Goal: Task Accomplishment & Management: Use online tool/utility

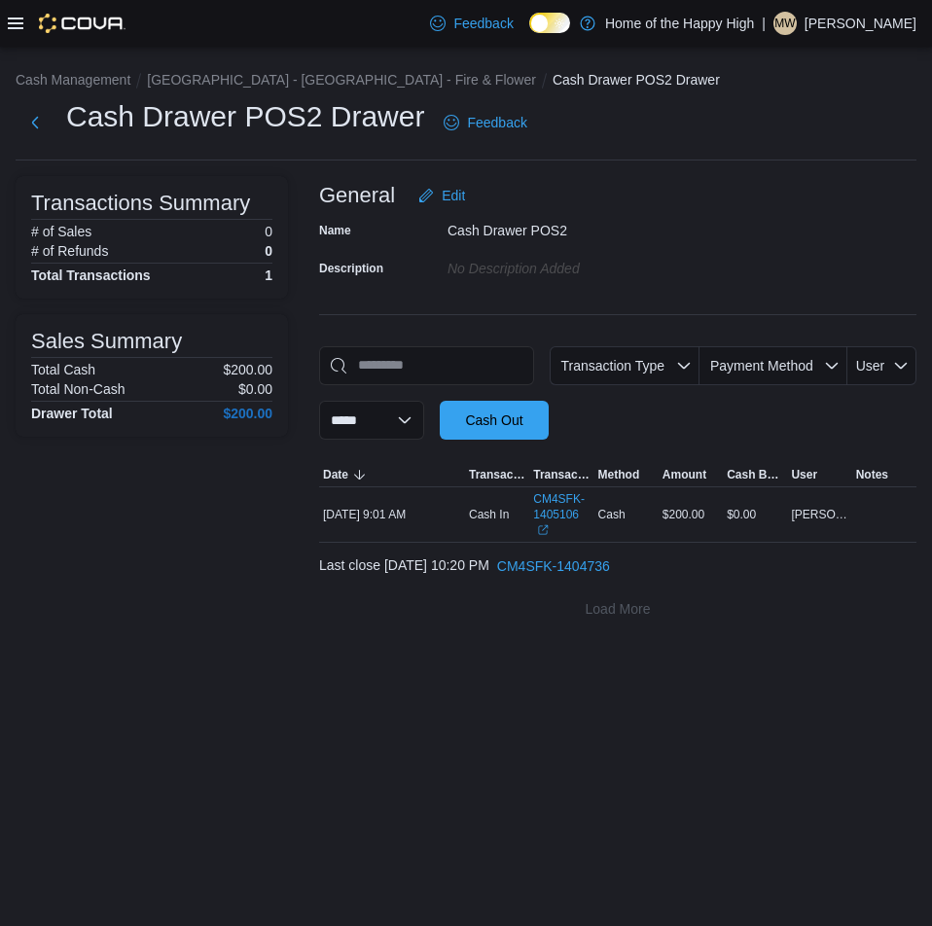
click at [13, 24] on icon at bounding box center [16, 24] width 16 height 16
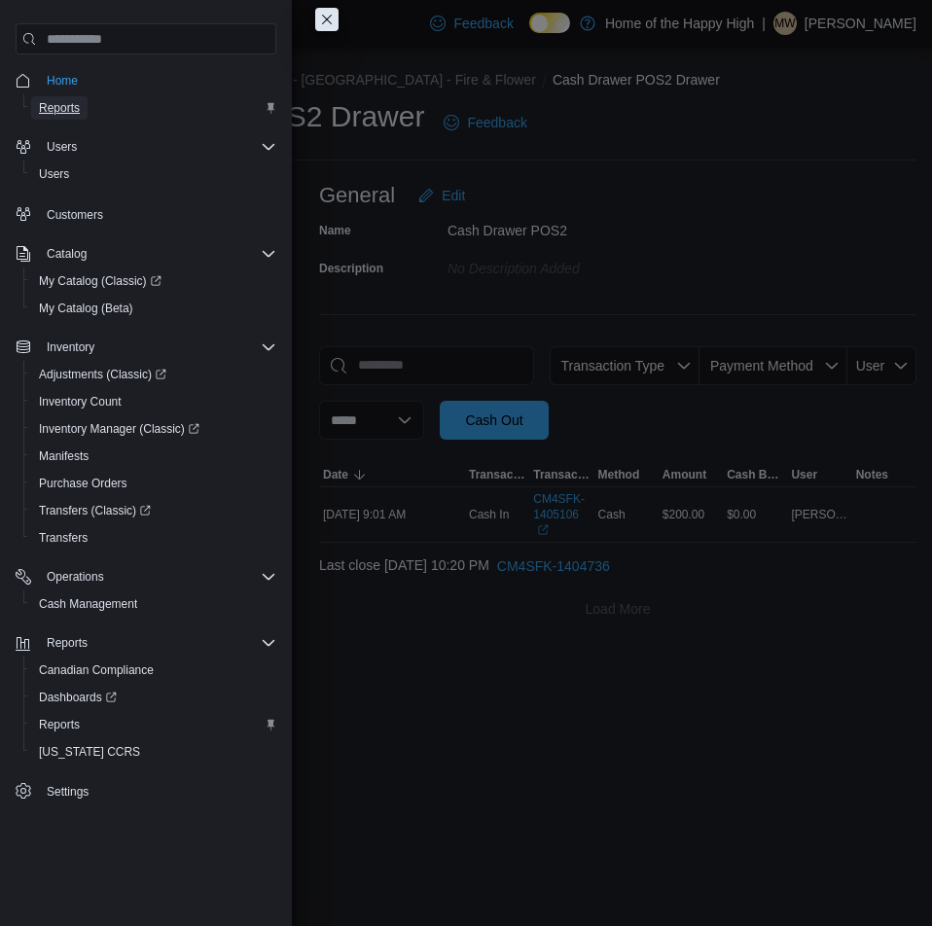
click at [61, 101] on span "Reports" at bounding box center [59, 108] width 41 height 16
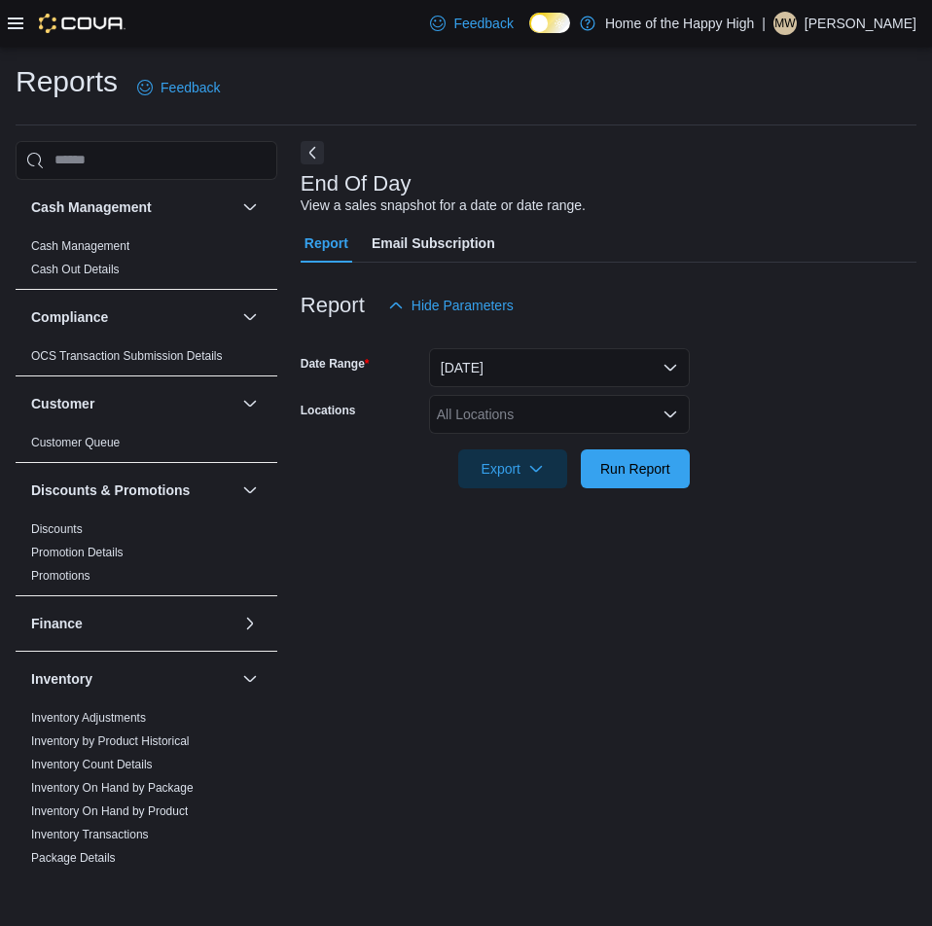
click at [504, 424] on div "All Locations" at bounding box center [559, 414] width 261 height 39
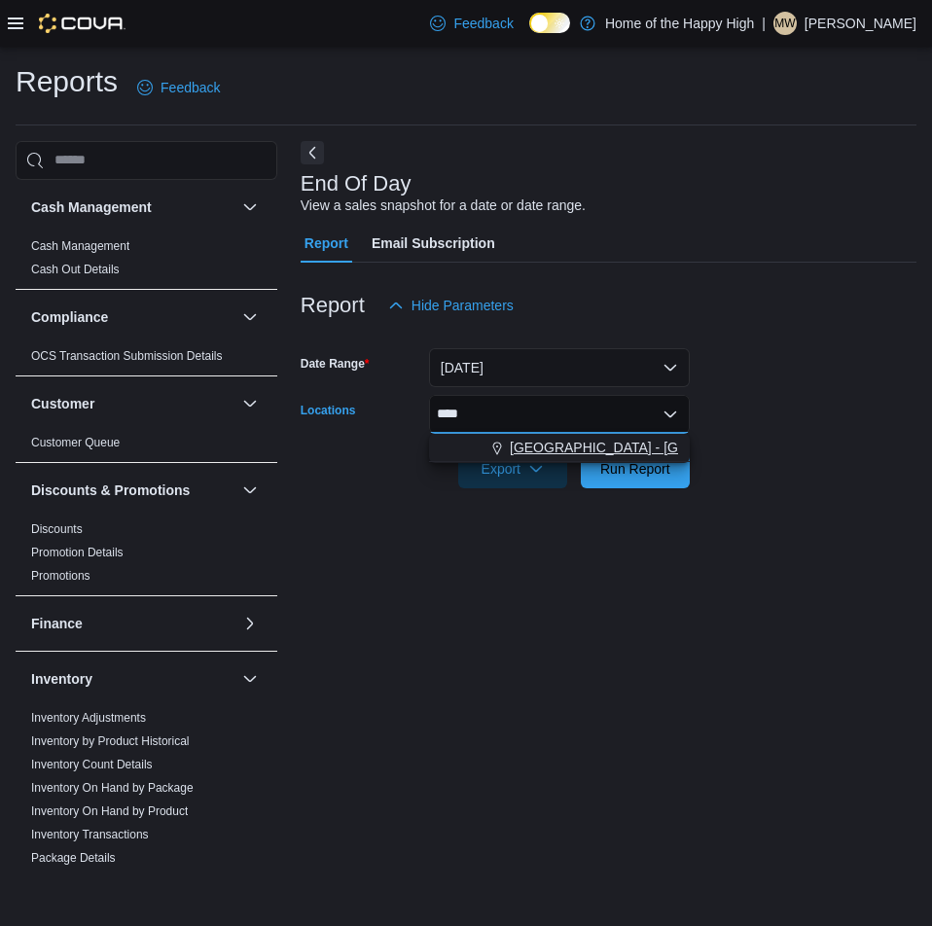
type input "****"
drag, startPoint x: 541, startPoint y: 447, endPoint x: 813, endPoint y: 438, distance: 272.5
click at [541, 446] on span "[GEOGRAPHIC_DATA] - [GEOGRAPHIC_DATA] - Fire & Flower" at bounding box center [704, 447] width 389 height 19
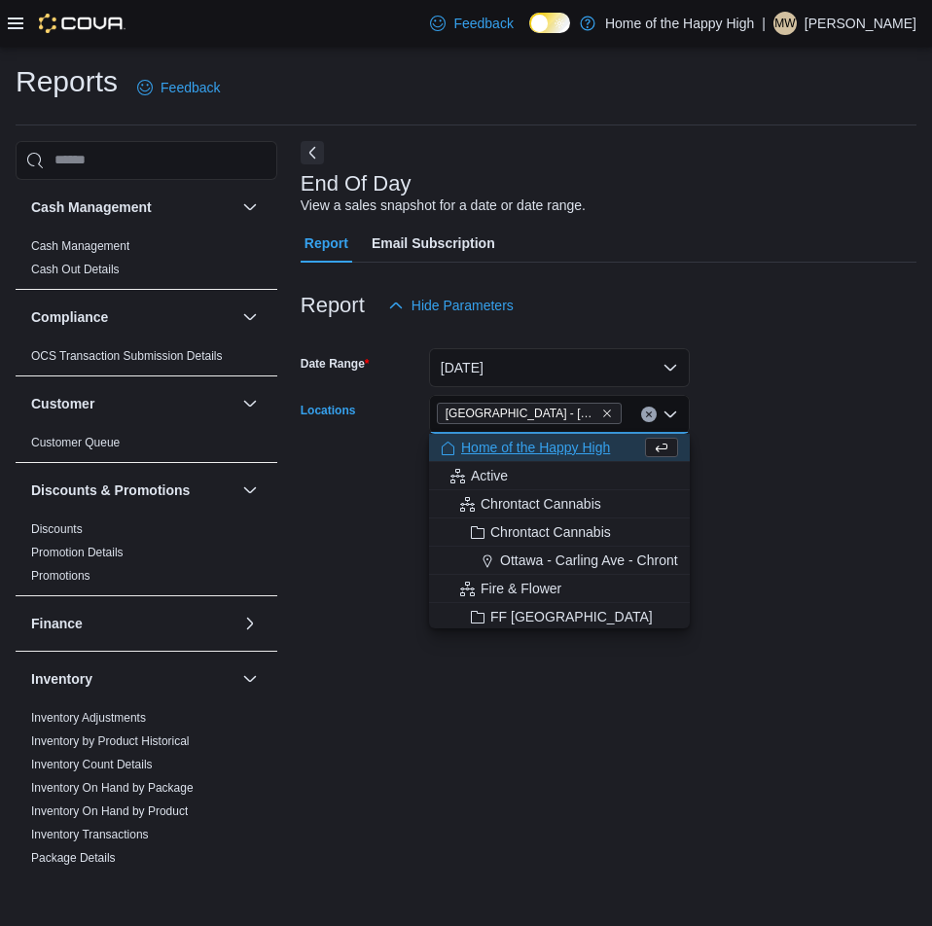
click at [891, 422] on form "Date Range [DATE] Locations [GEOGRAPHIC_DATA] - [GEOGRAPHIC_DATA] - Fire & Flow…" at bounding box center [608, 406] width 616 height 163
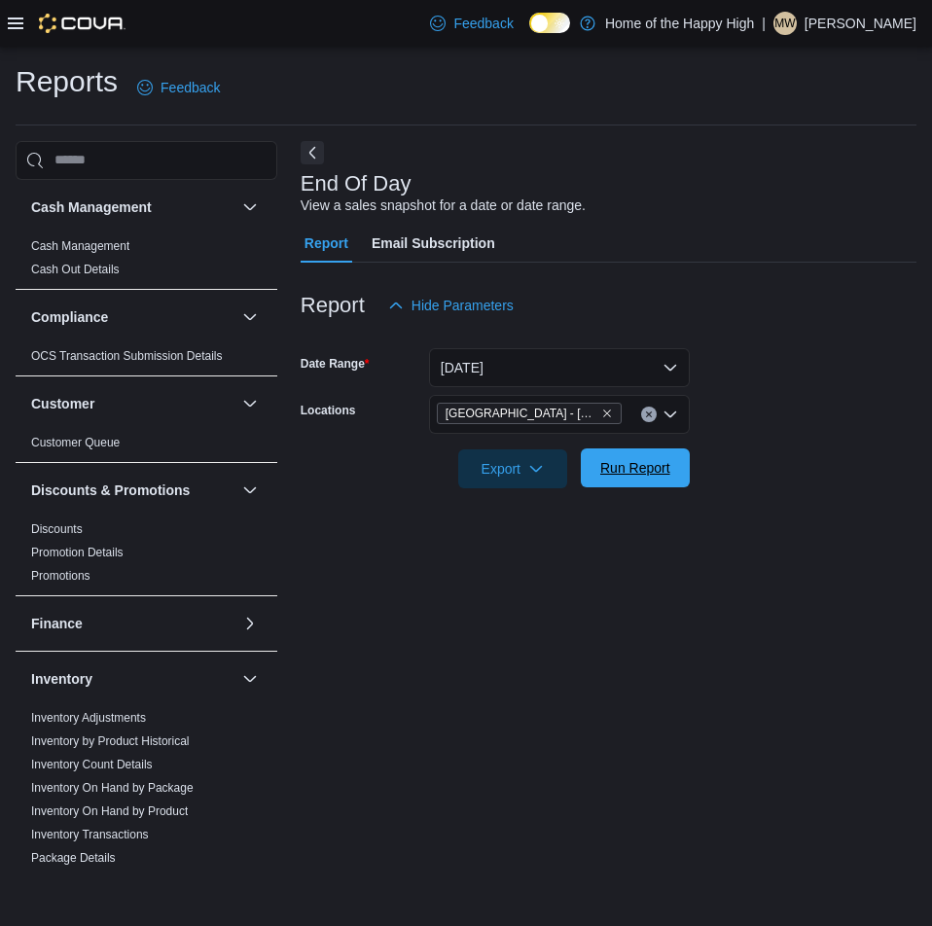
click at [659, 452] on span "Run Report" at bounding box center [635, 467] width 86 height 39
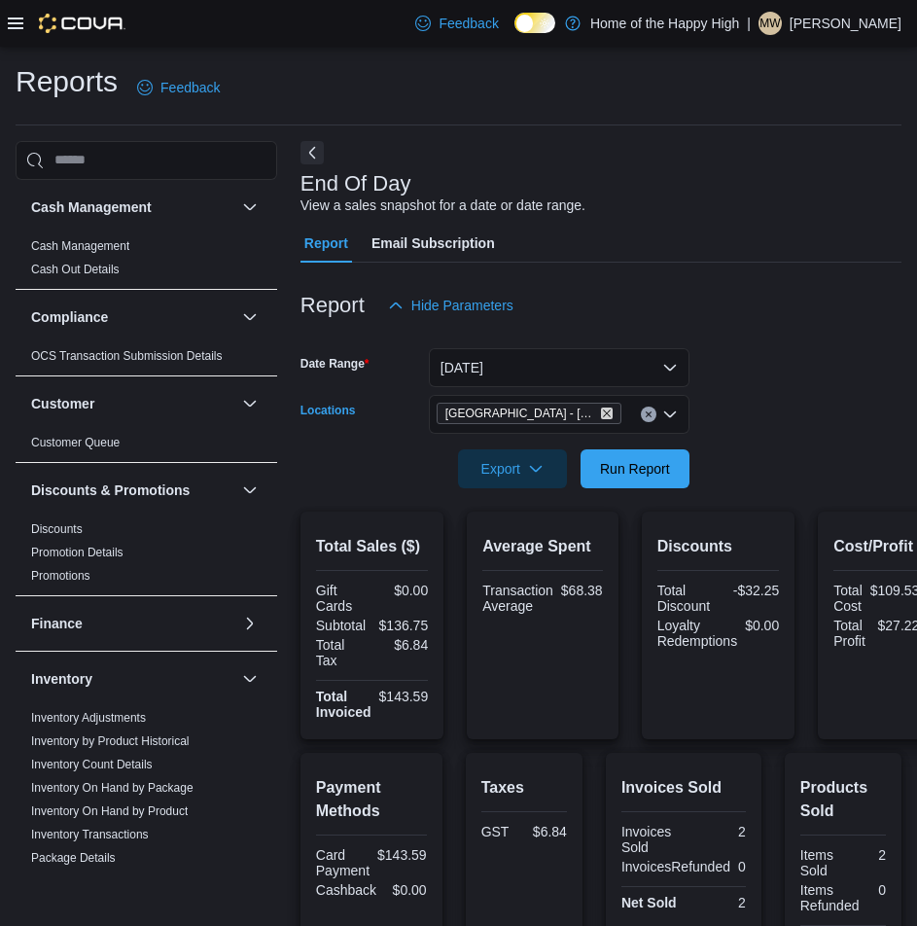
click at [611, 411] on icon "Remove Sherwood Park - Baseline Road - Fire & Flower from selection in this gro…" at bounding box center [607, 413] width 12 height 12
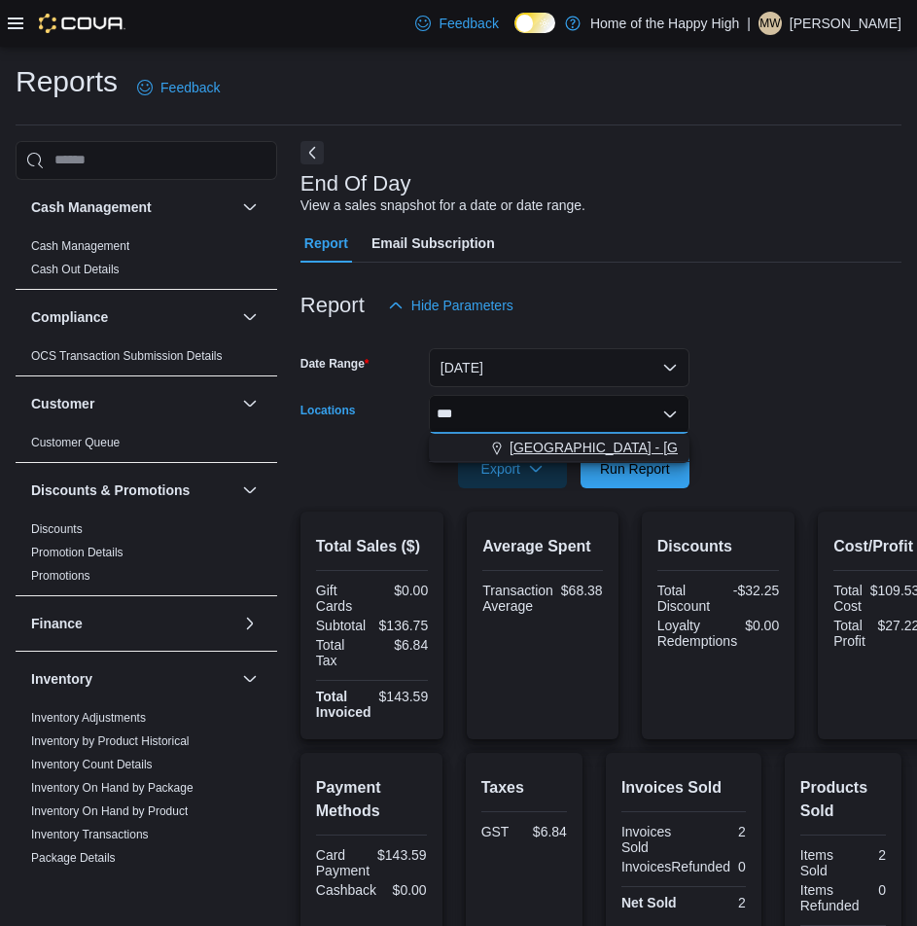
type input "***"
click at [591, 445] on span "[GEOGRAPHIC_DATA] - [GEOGRAPHIC_DATA] - Fire & Flower" at bounding box center [704, 447] width 389 height 19
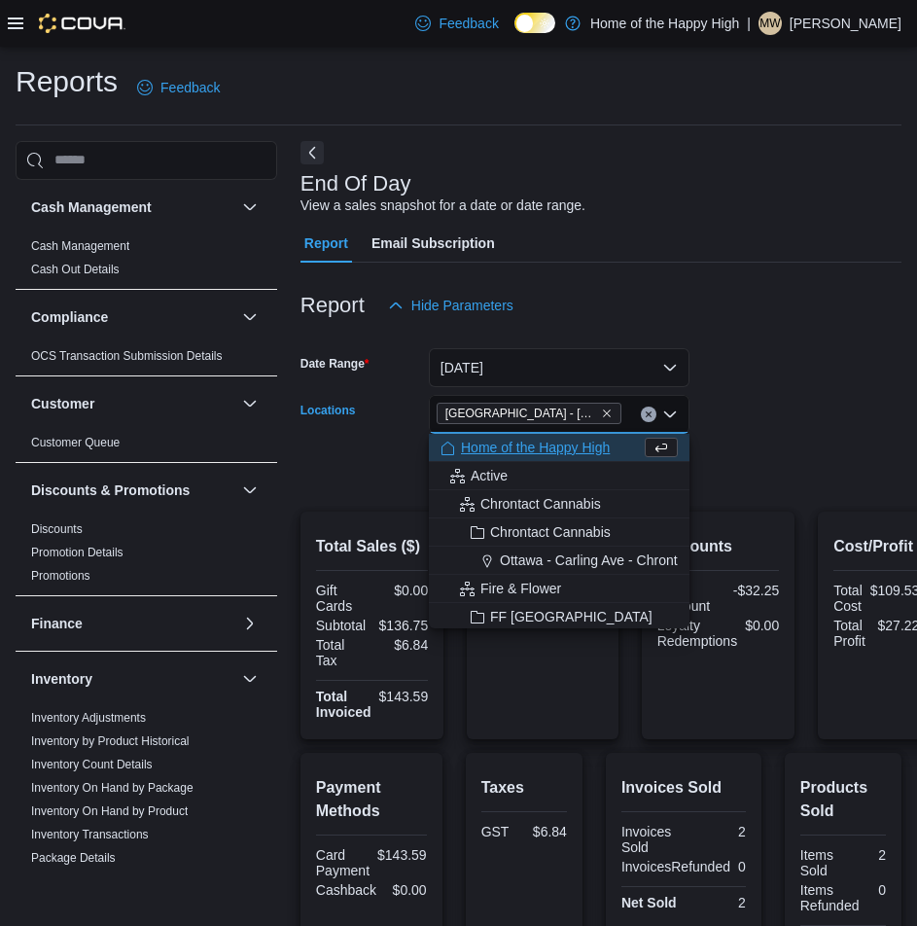
click at [702, 420] on form "Date Range [DATE] Locations [GEOGRAPHIC_DATA] - [GEOGRAPHIC_DATA] - Fire & Flow…" at bounding box center [600, 406] width 601 height 163
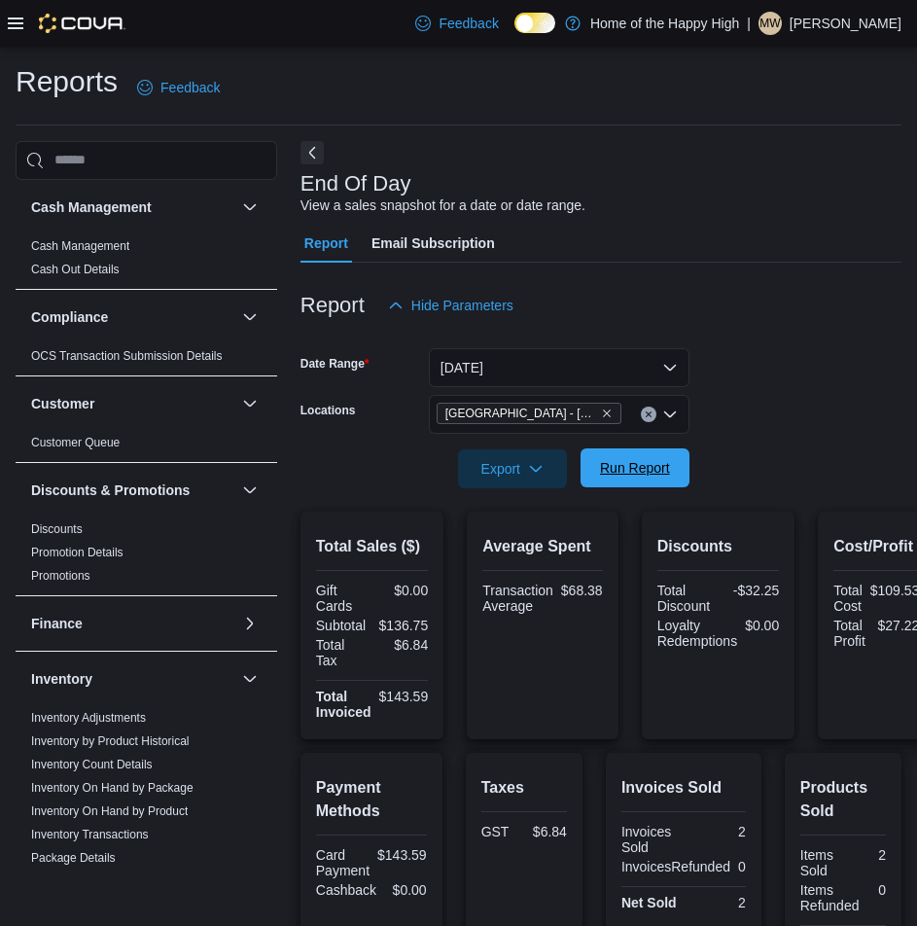
click at [641, 452] on span "Run Report" at bounding box center [635, 467] width 86 height 39
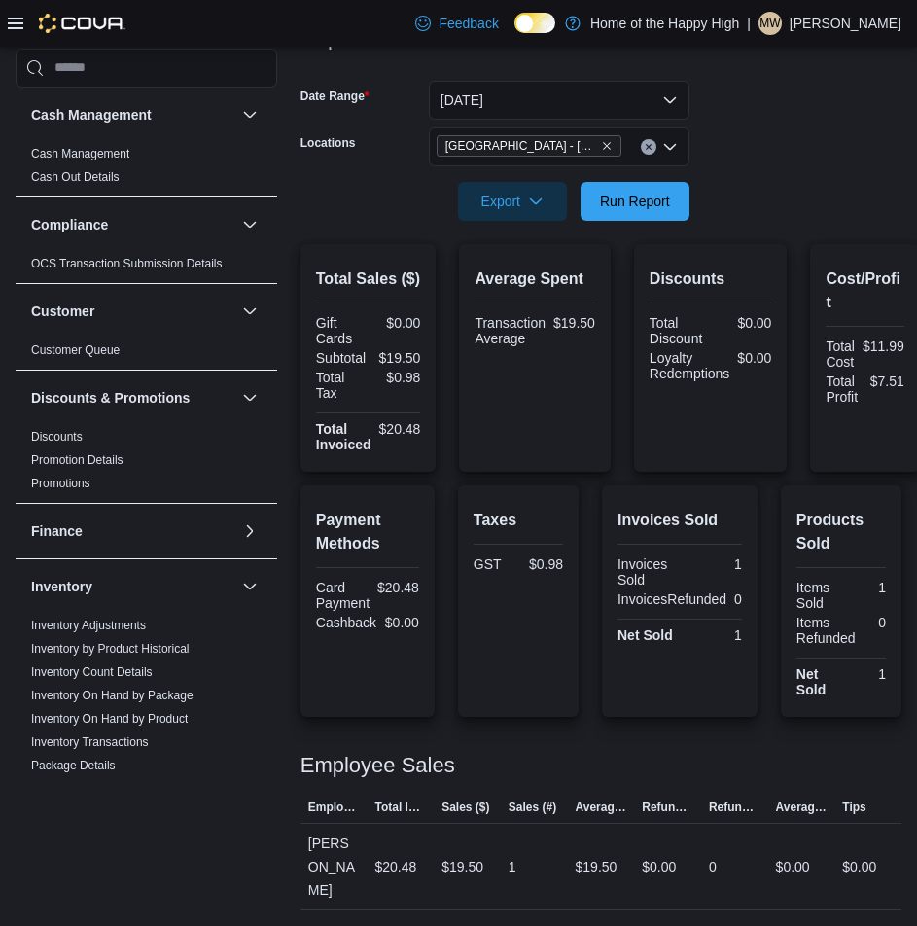
scroll to position [170, 0]
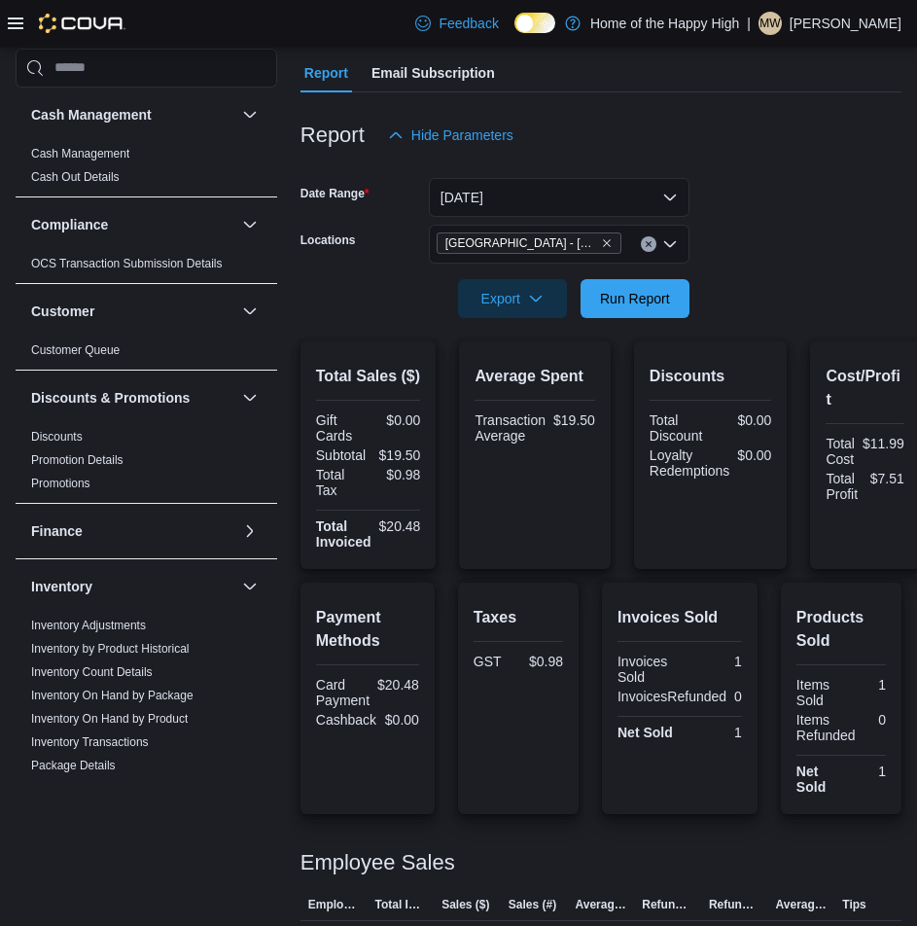
click at [11, 19] on icon at bounding box center [16, 24] width 16 height 16
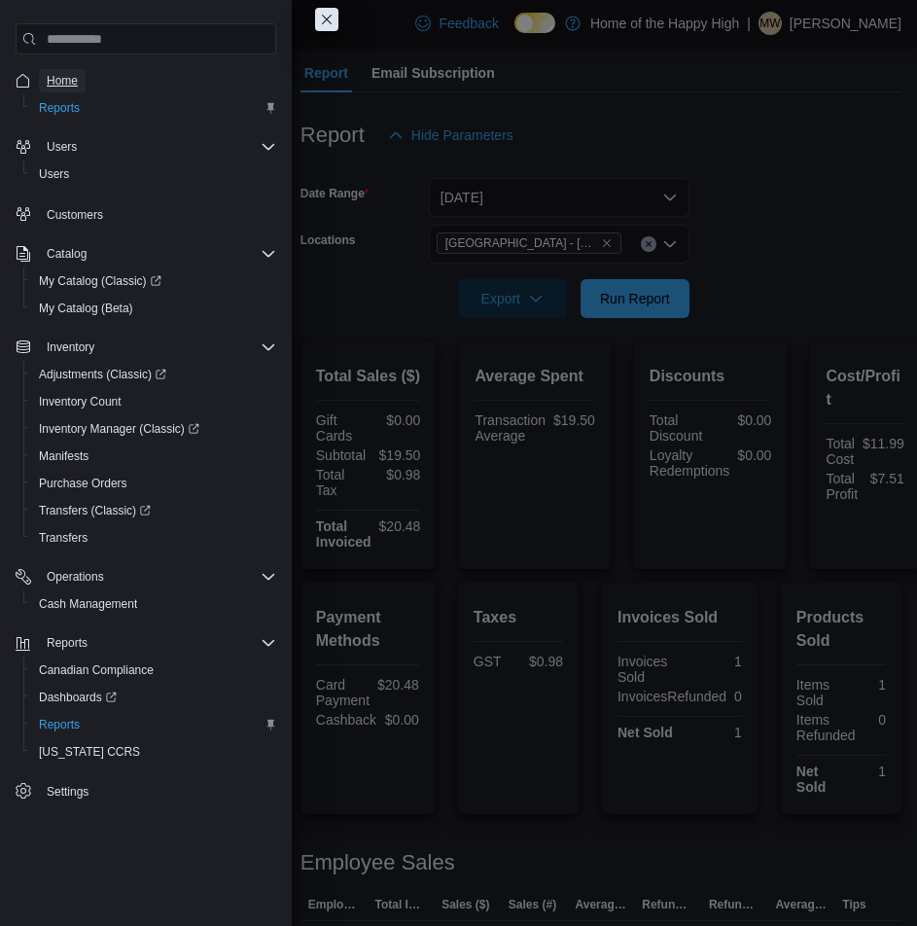
click at [53, 81] on span "Home" at bounding box center [62, 81] width 31 height 16
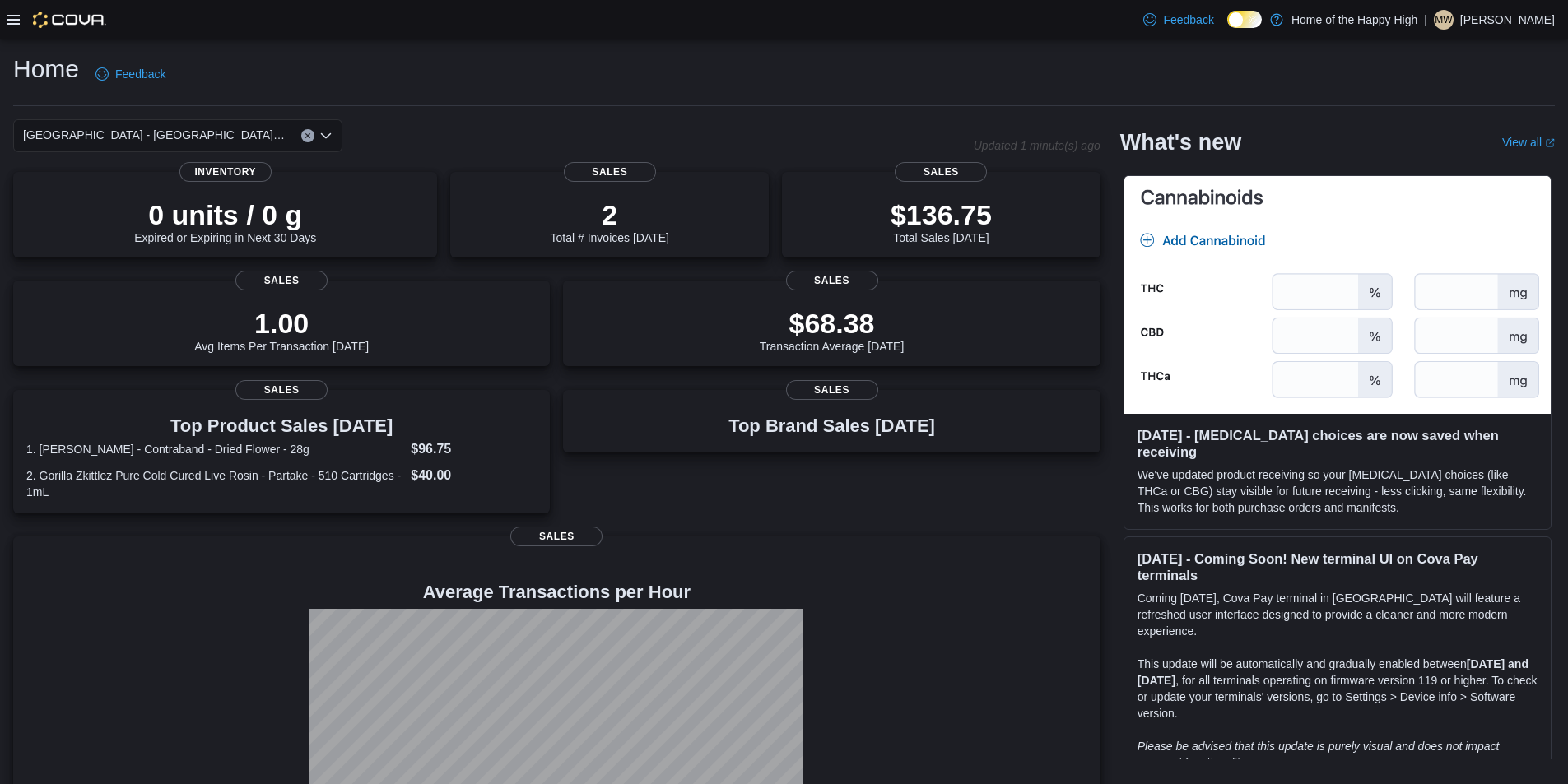
click at [0, 15] on div "Feedback Dark Mode Home of the Happy High | MW [PERSON_NAME]" at bounding box center [784, 19] width 1568 height 40
click at [14, 15] on icon at bounding box center [14, 20] width 14 height 10
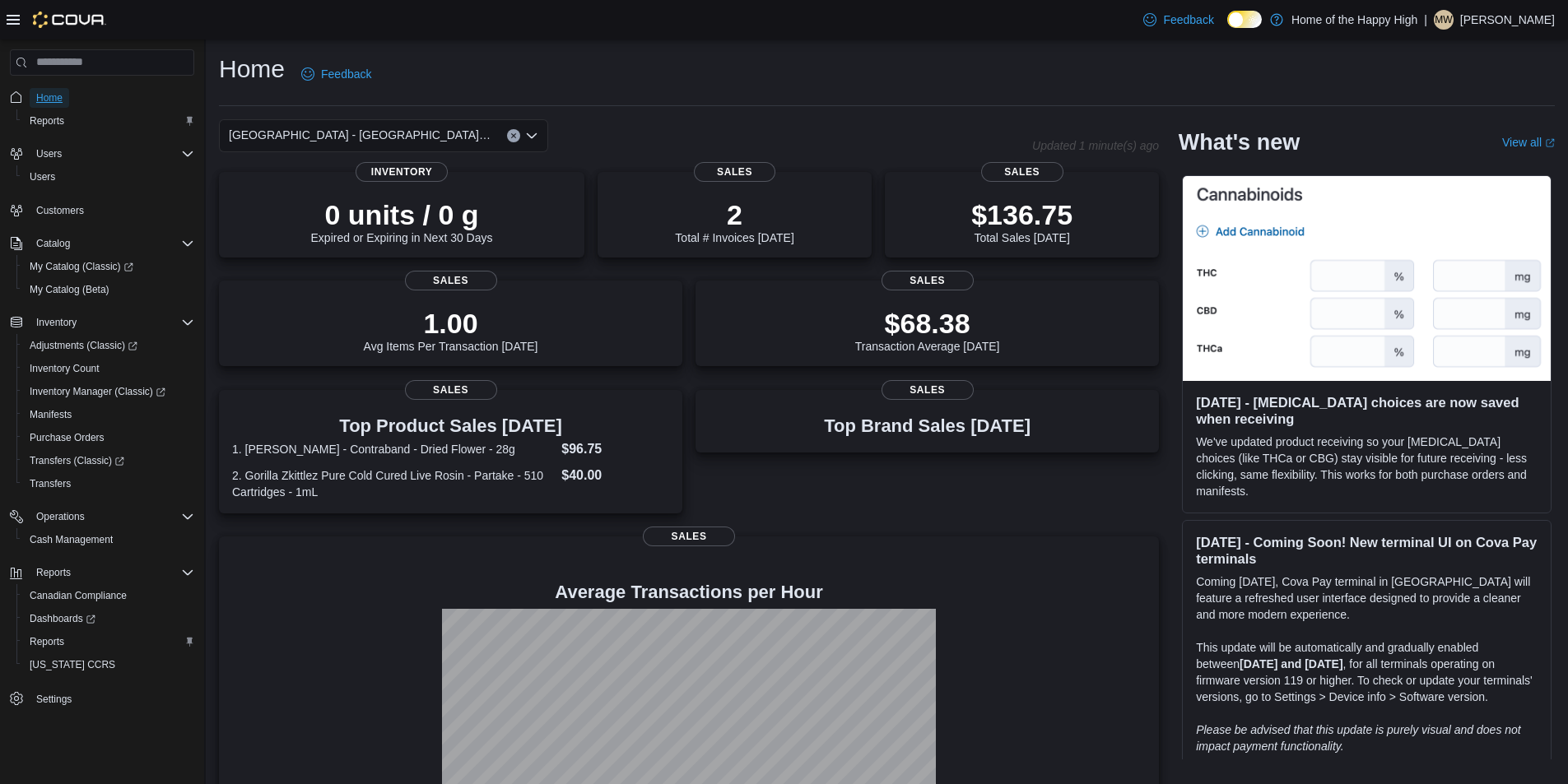
click at [49, 107] on span "Home" at bounding box center [49, 97] width 26 height 19
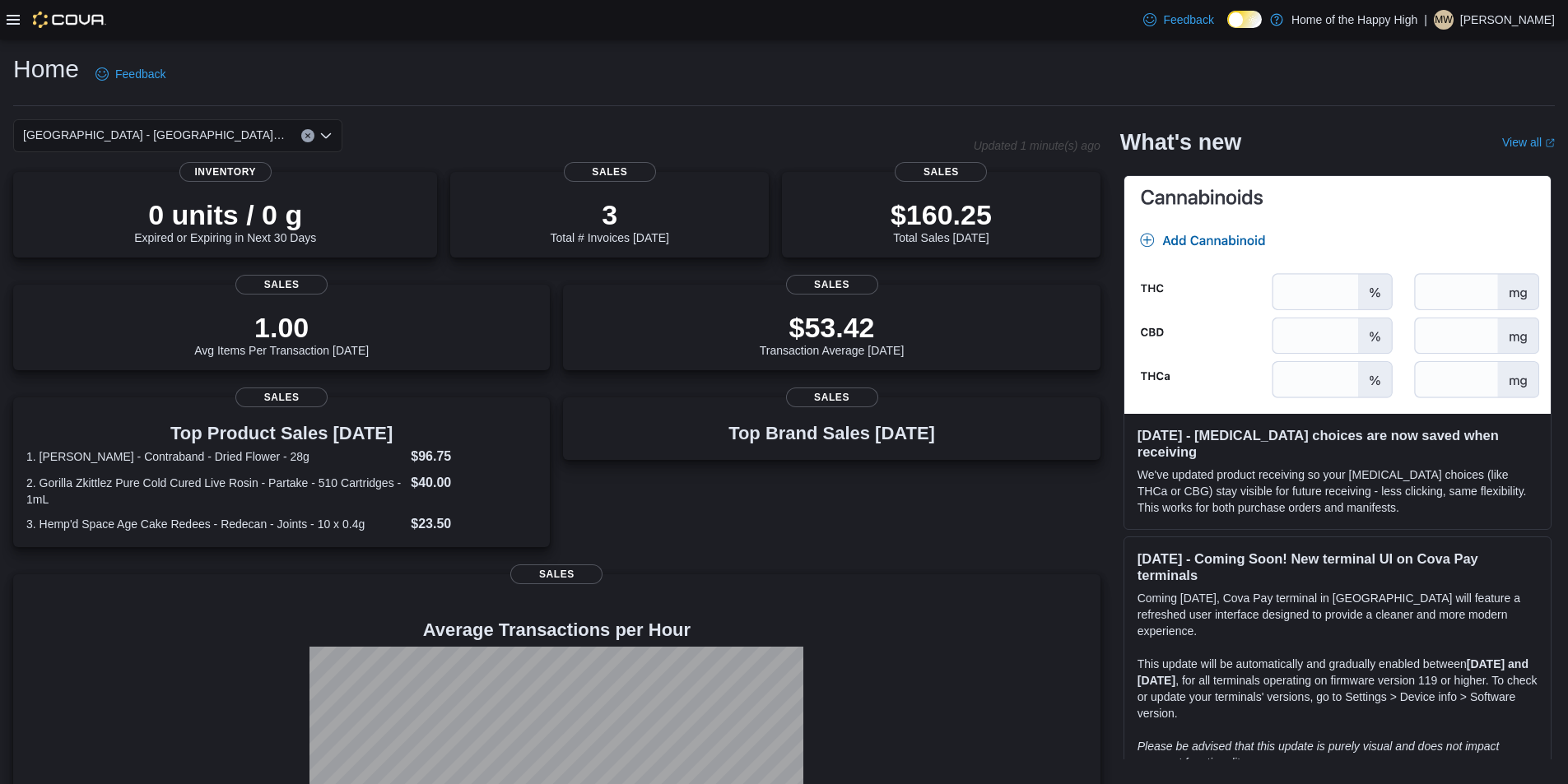
click at [13, 12] on div at bounding box center [57, 19] width 100 height 16
click at [14, 21] on icon at bounding box center [14, 20] width 14 height 14
